Goal: Information Seeking & Learning: Learn about a topic

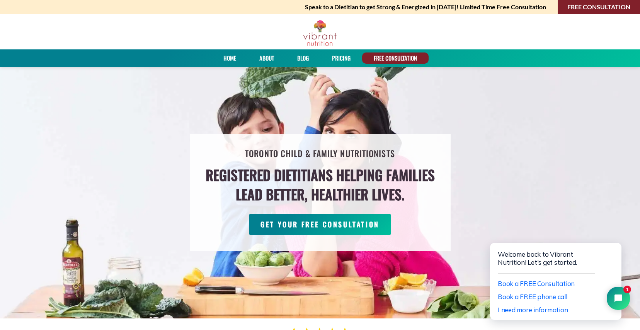
click at [269, 55] on link "About" at bounding box center [266, 58] width 20 height 11
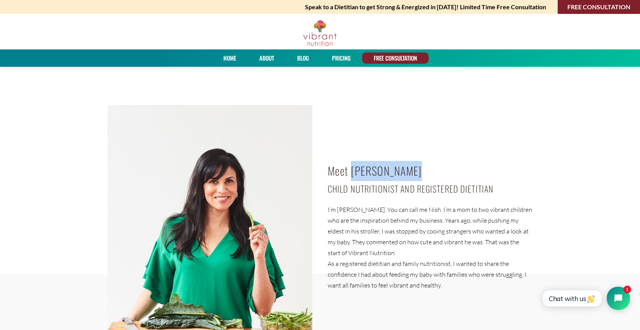
drag, startPoint x: 411, startPoint y: 170, endPoint x: 350, endPoint y: 171, distance: 61.0
click at [350, 171] on h2 "Meet [PERSON_NAME]" at bounding box center [430, 171] width 205 height 20
copy h2 "Nishta Saxena"
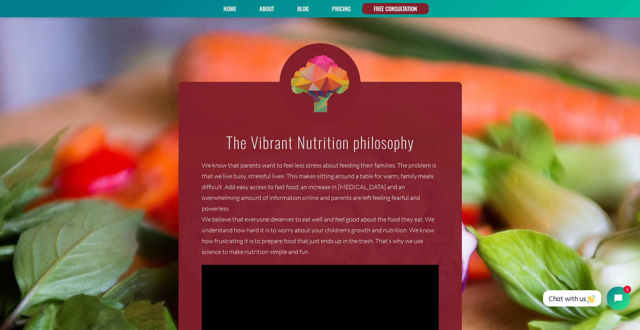
scroll to position [640, 0]
click at [341, 9] on link "PRICING" at bounding box center [341, 8] width 24 height 11
click at [272, 11] on link "About" at bounding box center [266, 8] width 20 height 11
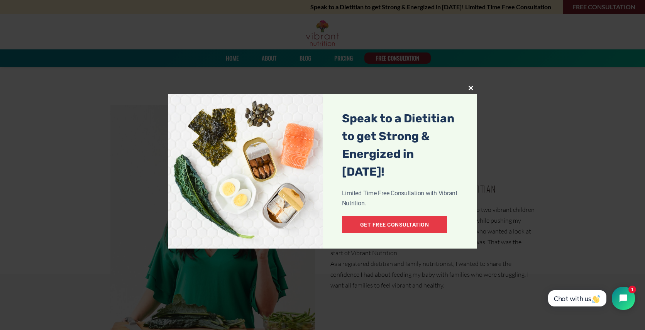
drag, startPoint x: 472, startPoint y: 88, endPoint x: 377, endPoint y: 68, distance: 97.1
click at [472, 88] on span at bounding box center [471, 88] width 12 height 5
